Goal: Information Seeking & Learning: Find specific fact

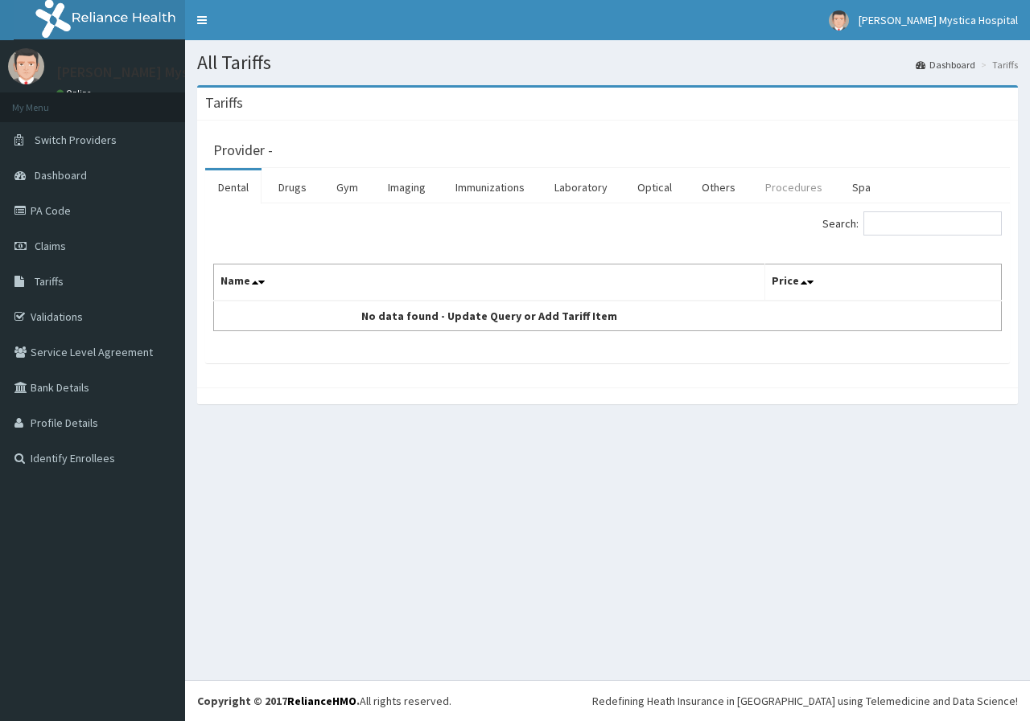
click at [767, 192] on link "Procedures" at bounding box center [793, 188] width 83 height 34
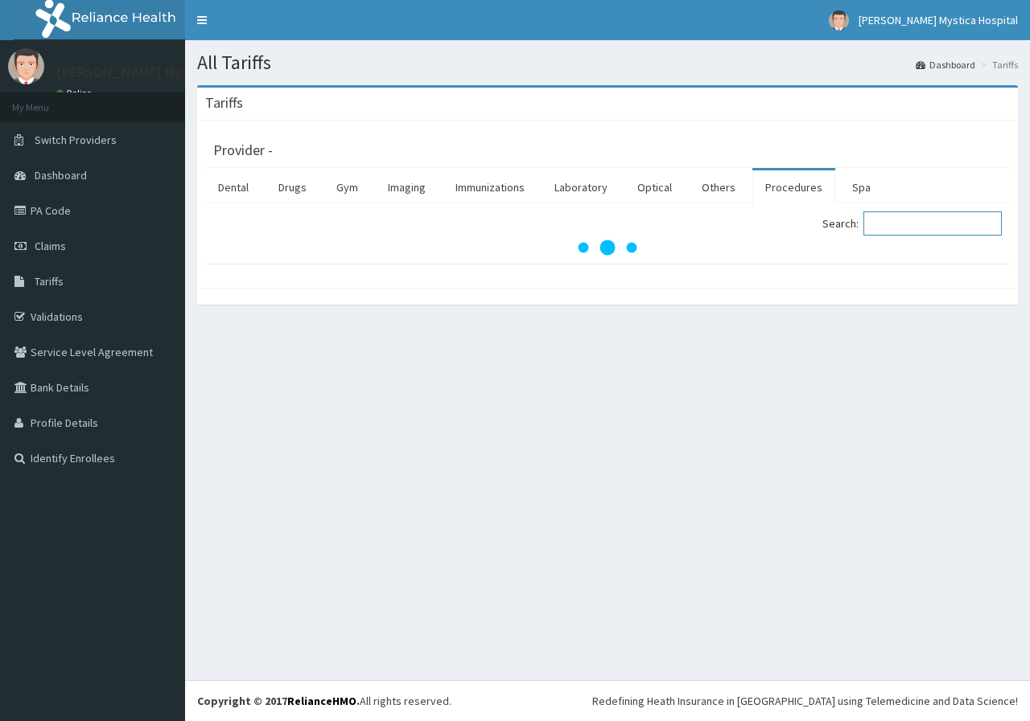
click at [885, 224] on input "Search:" at bounding box center [932, 224] width 138 height 24
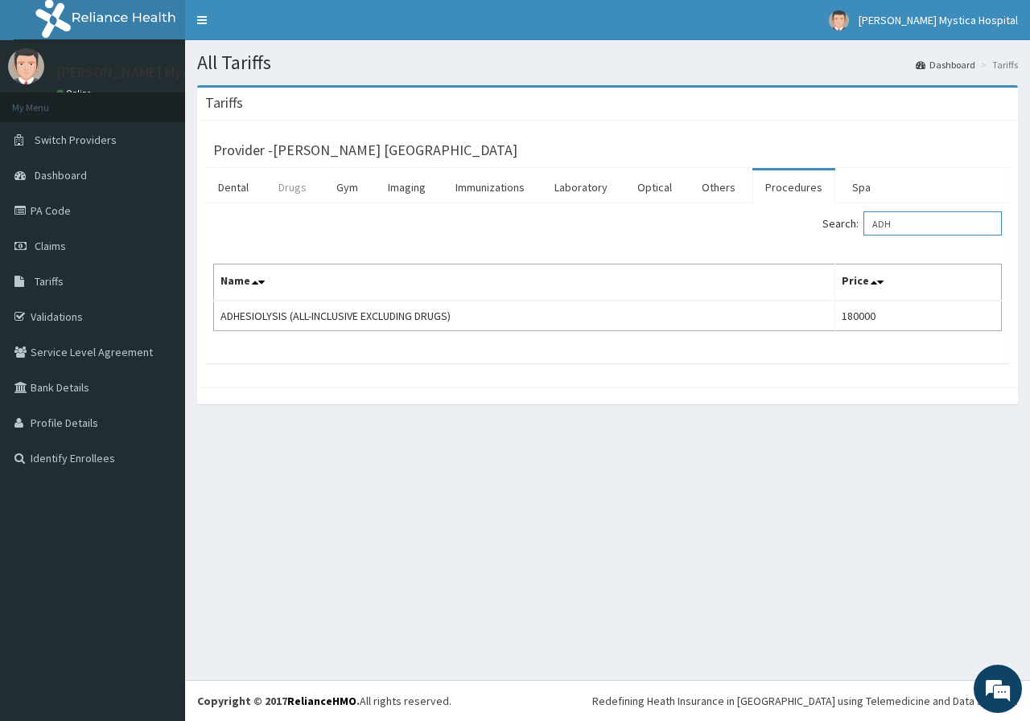
type input "ADH"
click at [296, 189] on link "Drugs" at bounding box center [292, 188] width 54 height 34
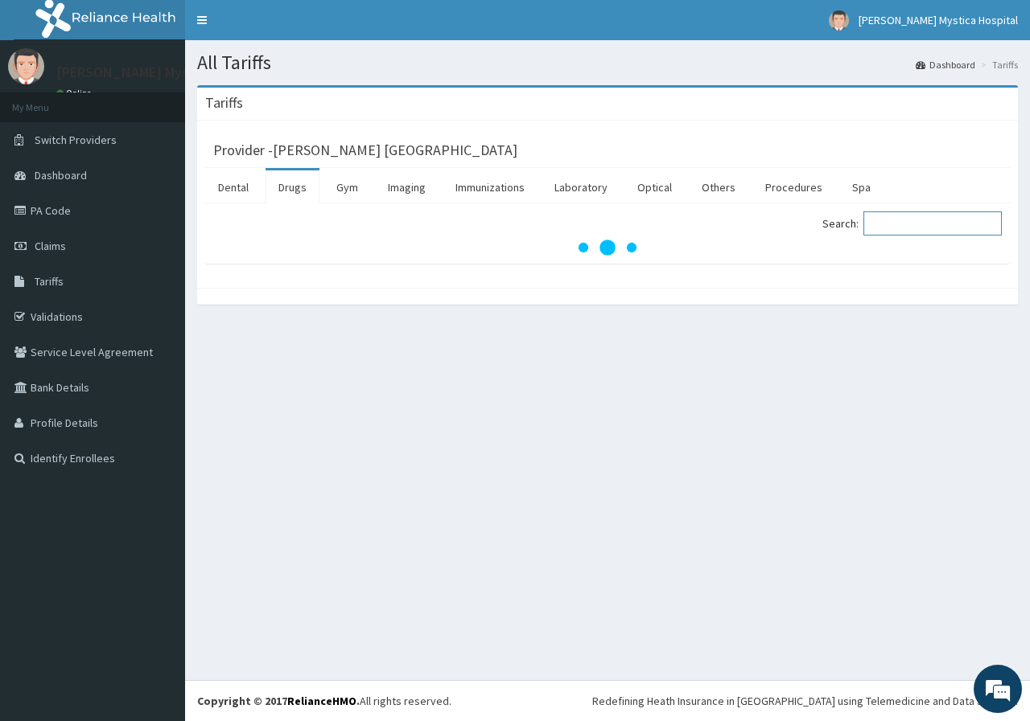
click at [892, 224] on input "Search:" at bounding box center [932, 224] width 138 height 24
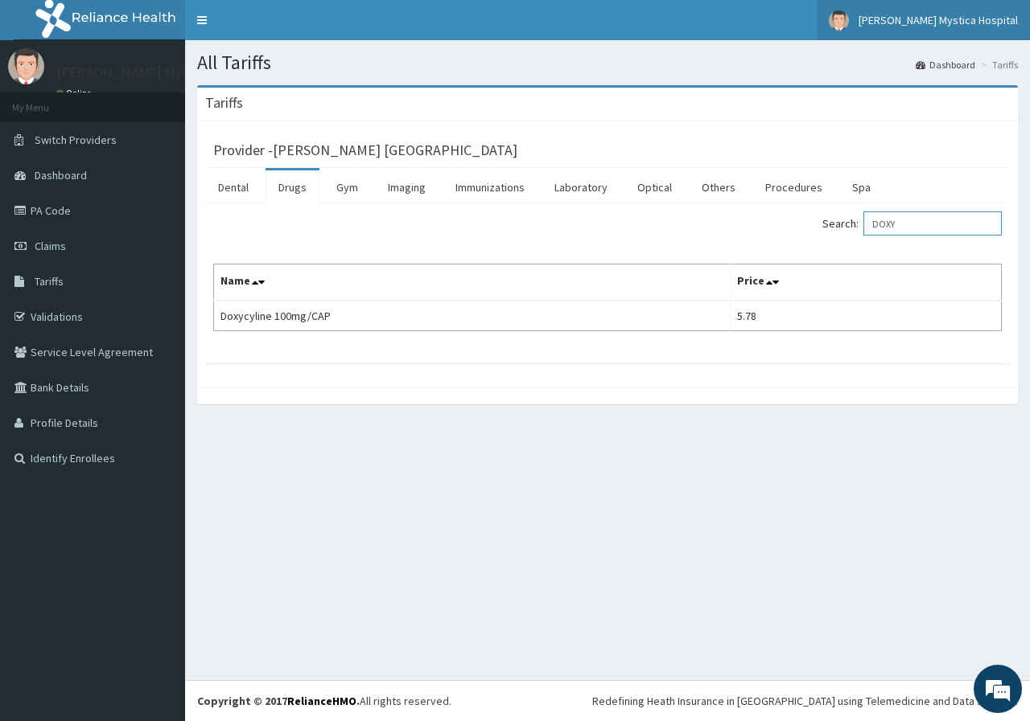
type input "DOXY"
